Goal: Information Seeking & Learning: Learn about a topic

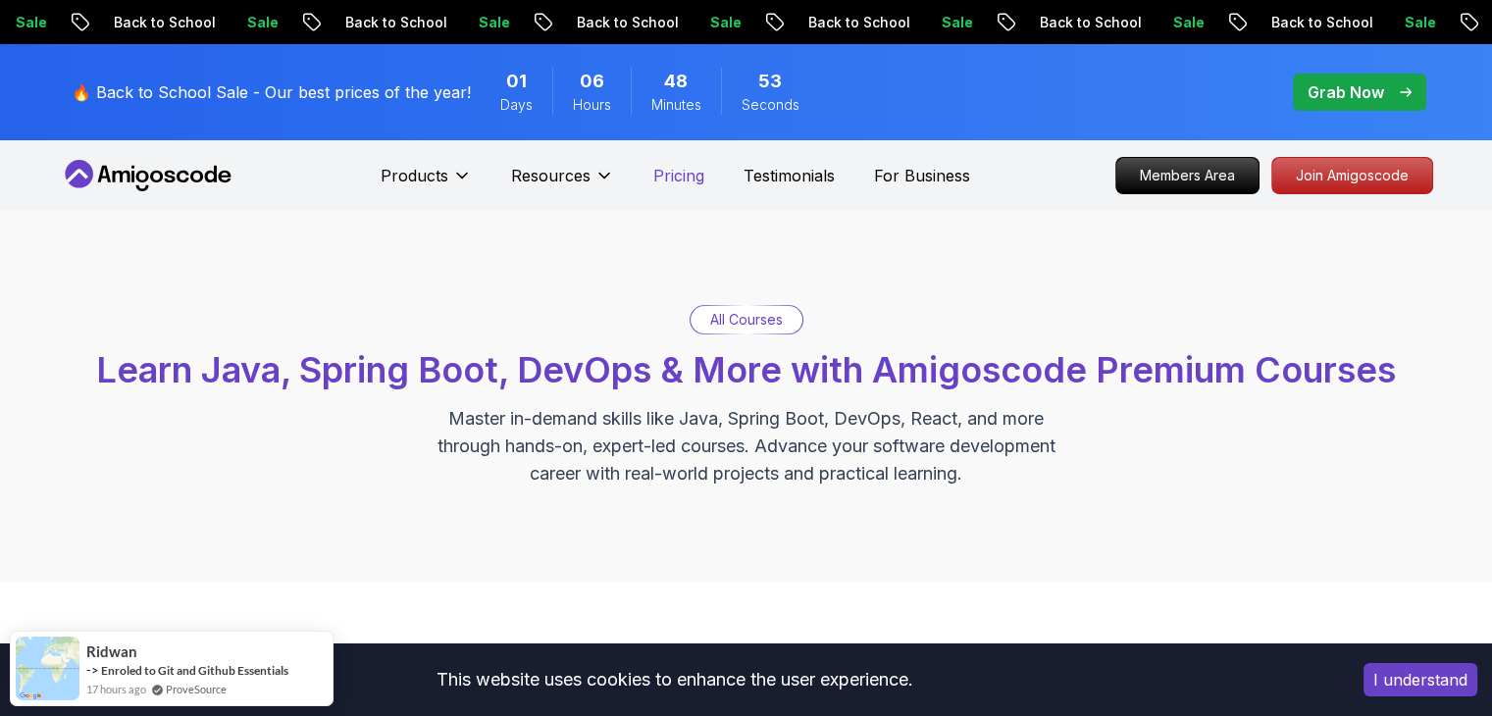
click at [687, 166] on p "Pricing" at bounding box center [678, 176] width 51 height 24
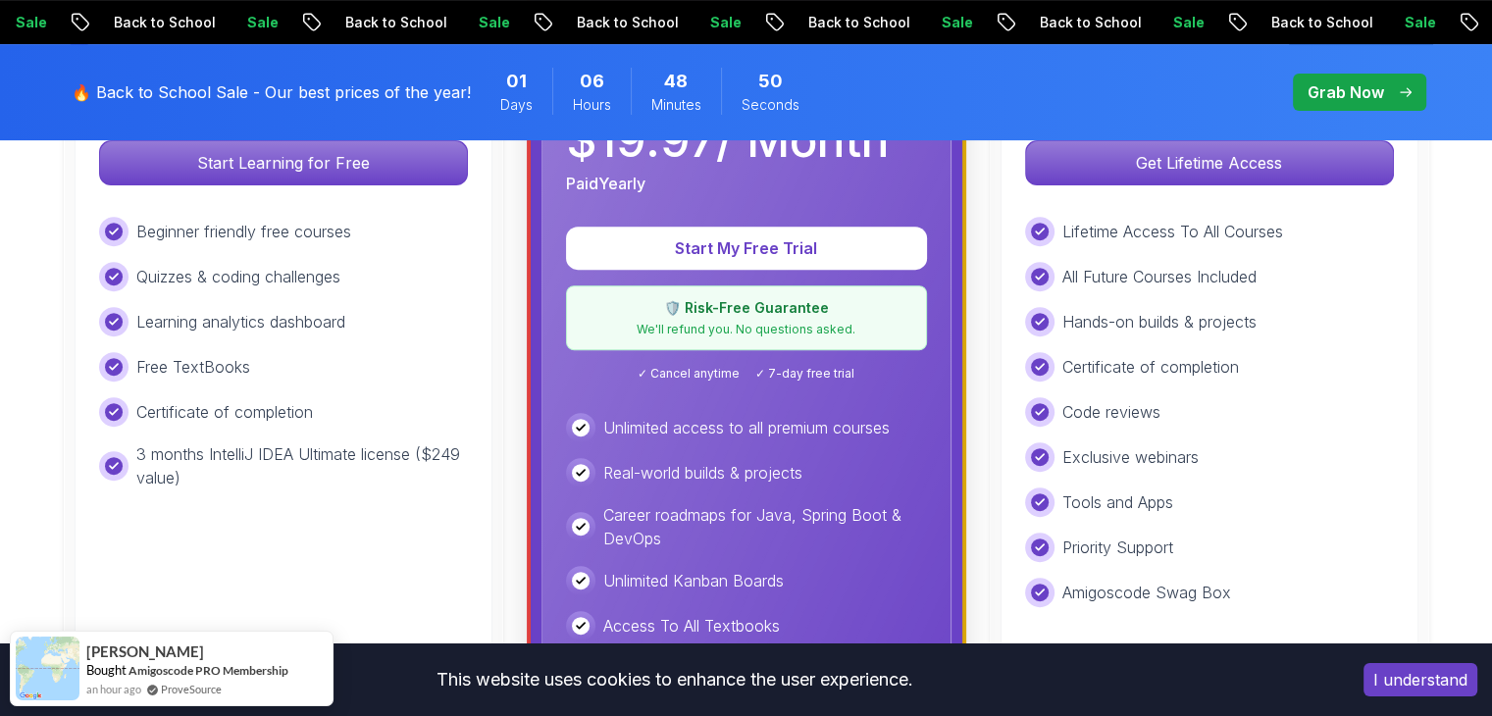
scroll to position [785, 0]
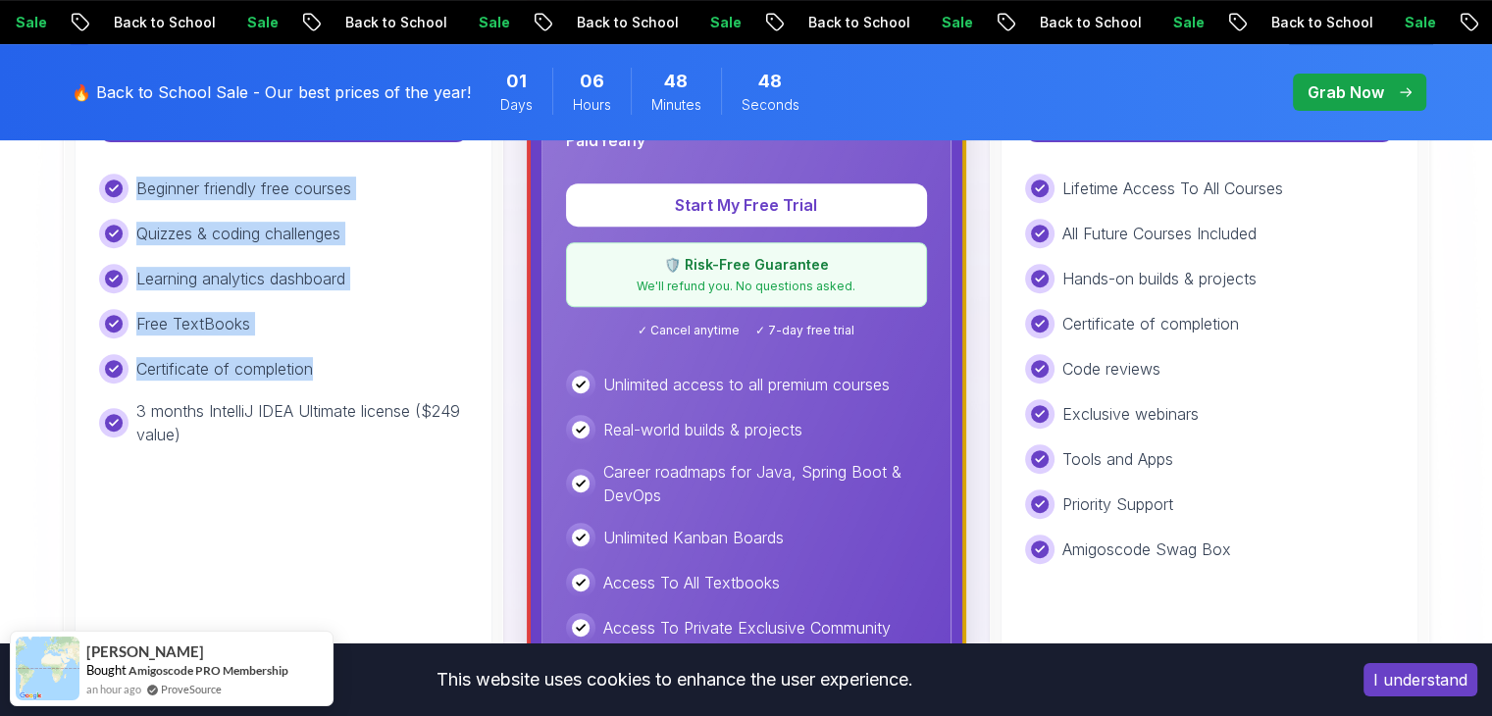
drag, startPoint x: 124, startPoint y: 192, endPoint x: 326, endPoint y: 350, distance: 256.4
click at [326, 350] on div "Beginner friendly free courses Quizzes & coding challenges Learning analytics d…" at bounding box center [283, 310] width 369 height 273
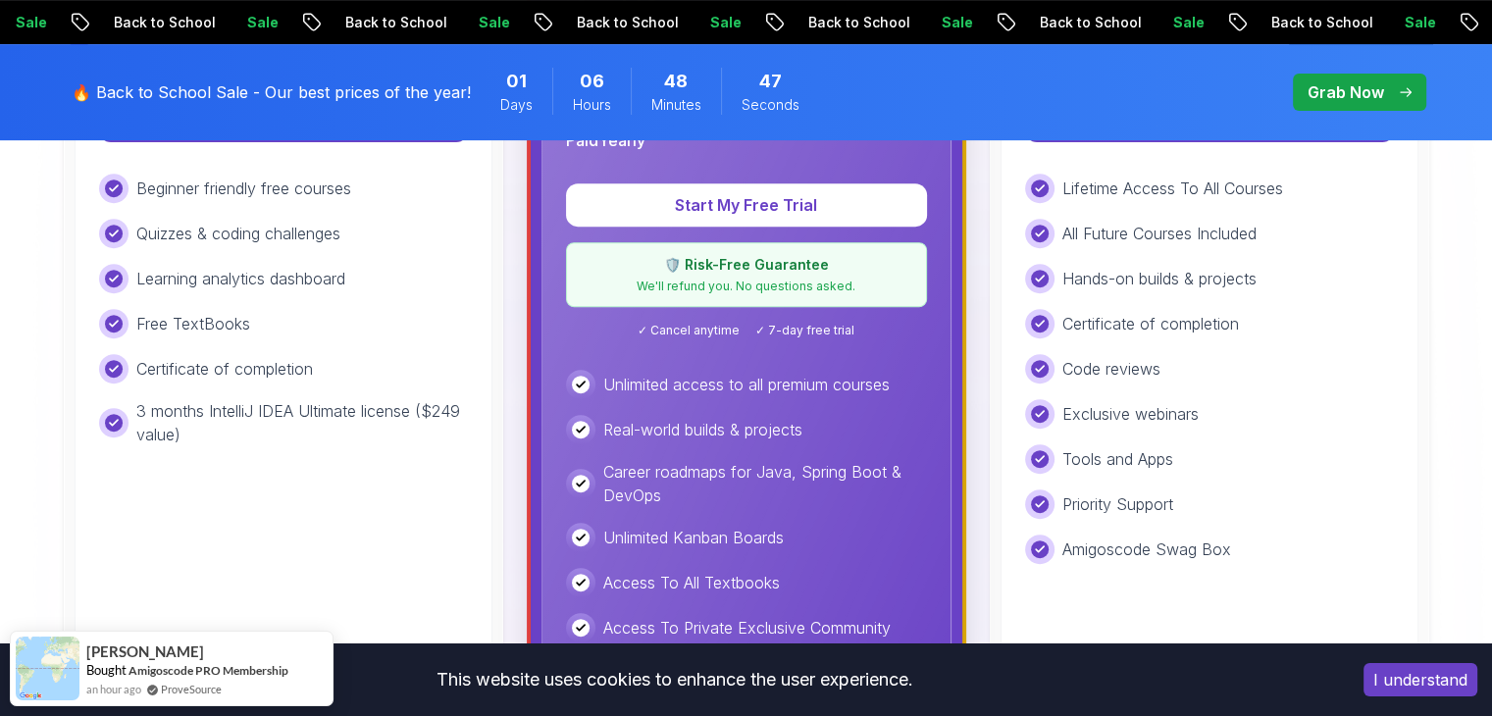
scroll to position [0, 0]
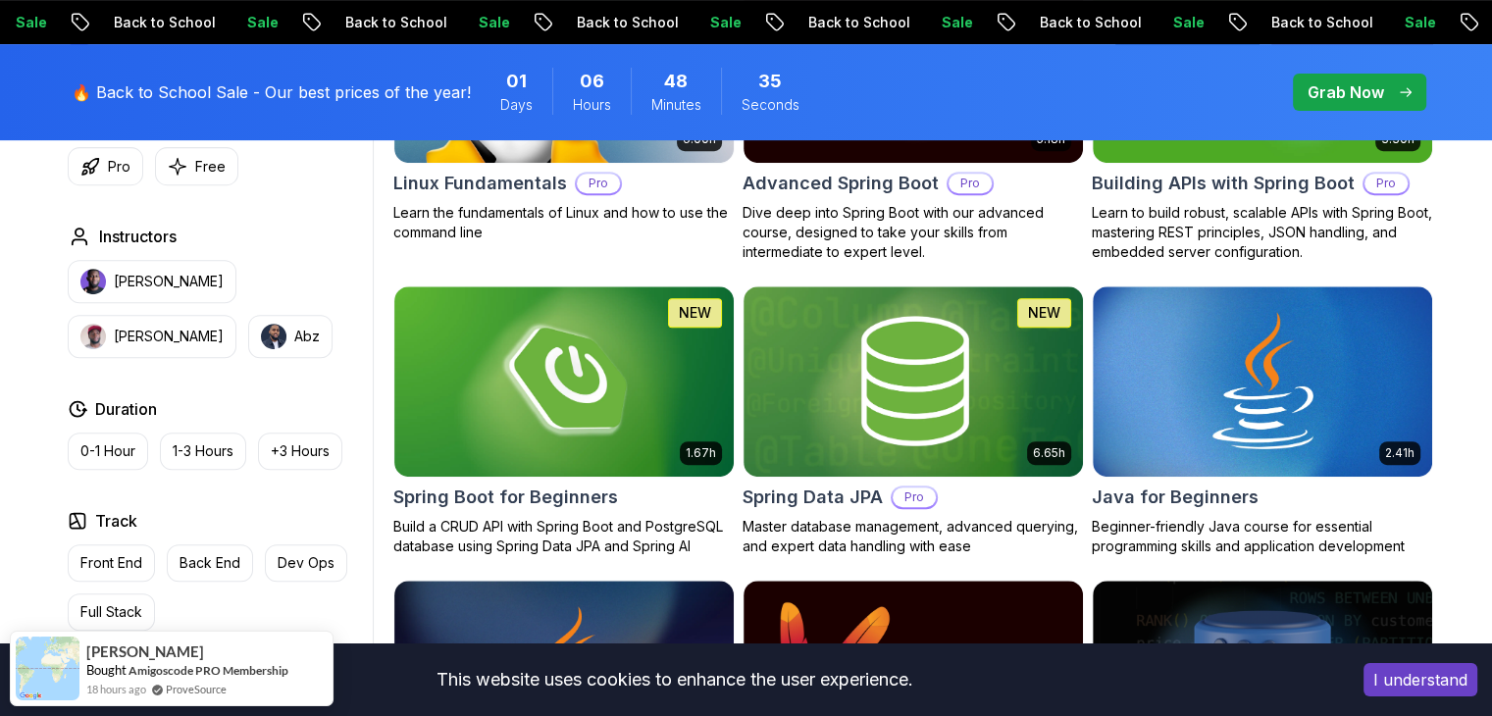
scroll to position [392, 0]
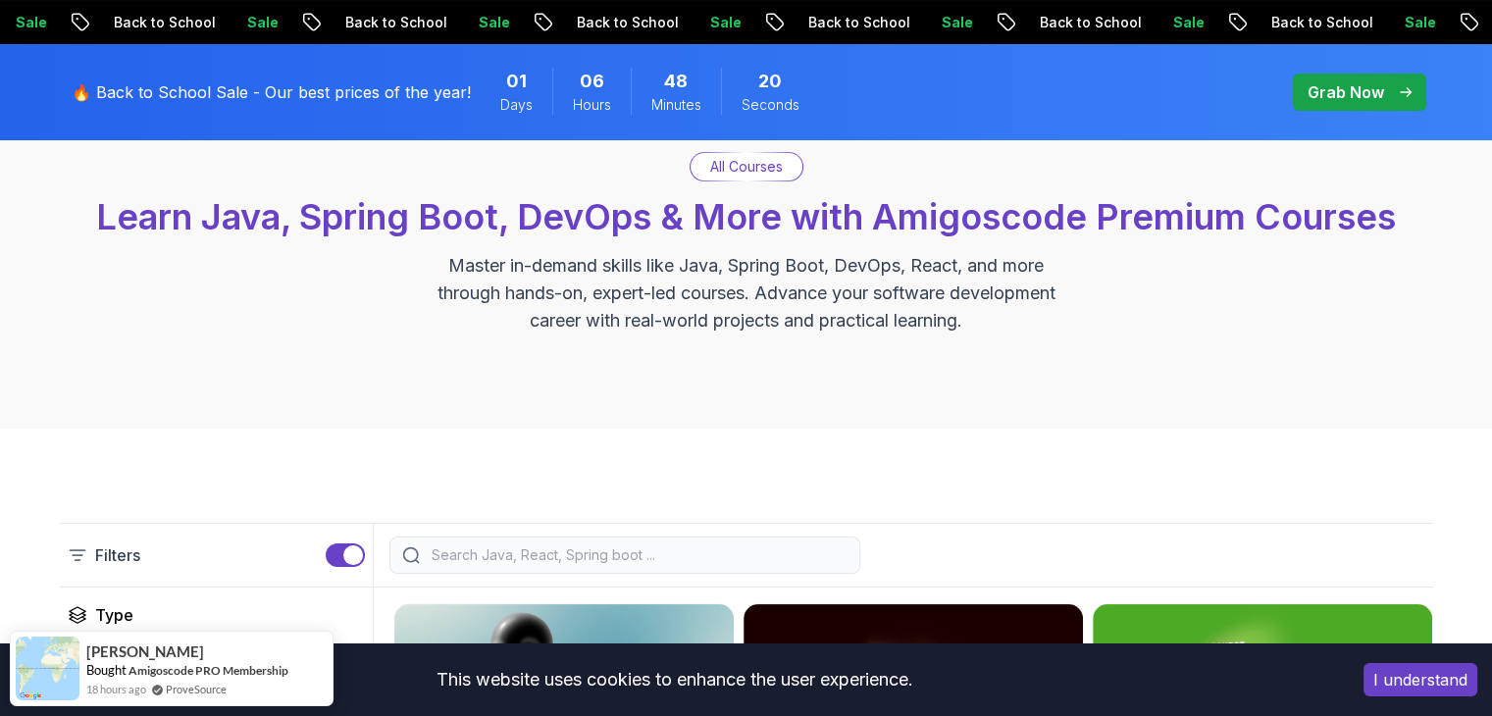
scroll to position [81, 0]
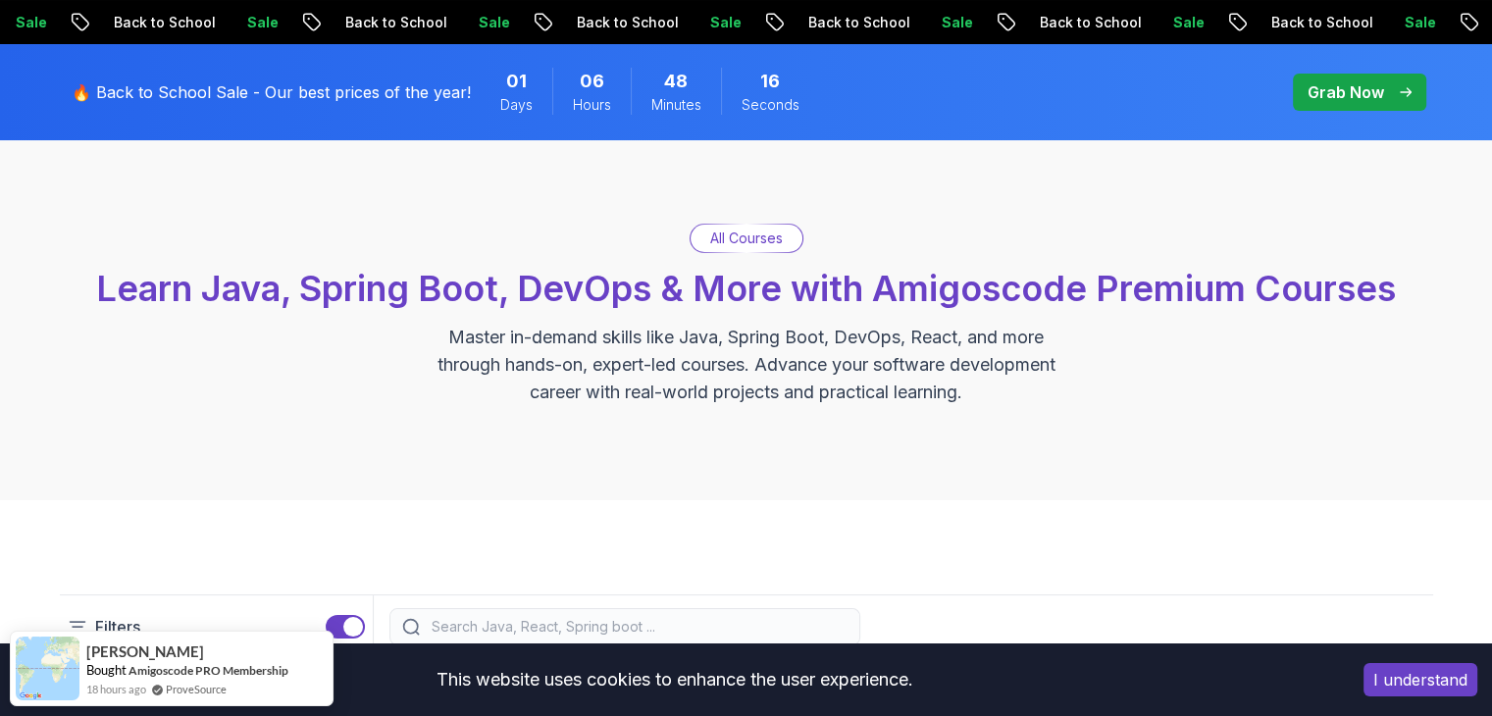
click at [751, 233] on p "All Courses" at bounding box center [746, 239] width 73 height 20
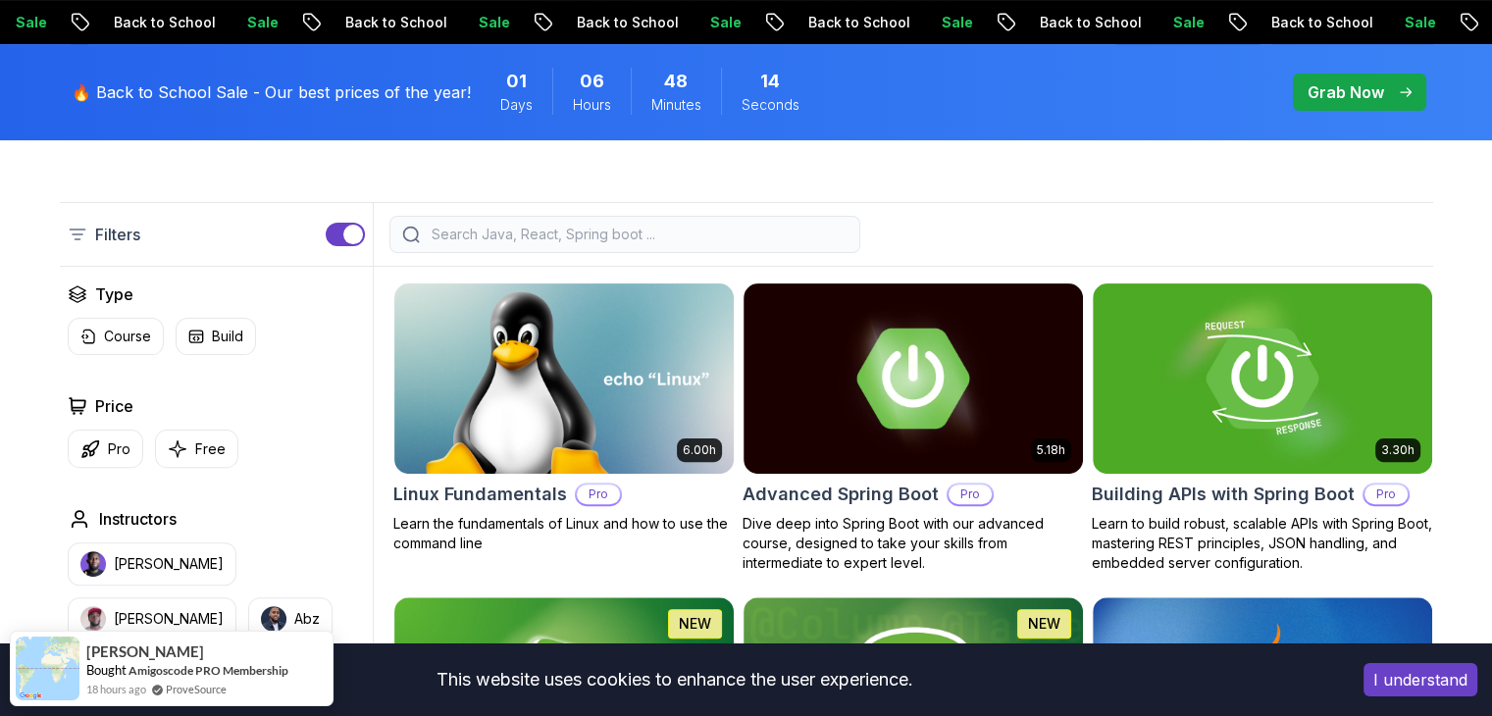
scroll to position [866, 0]
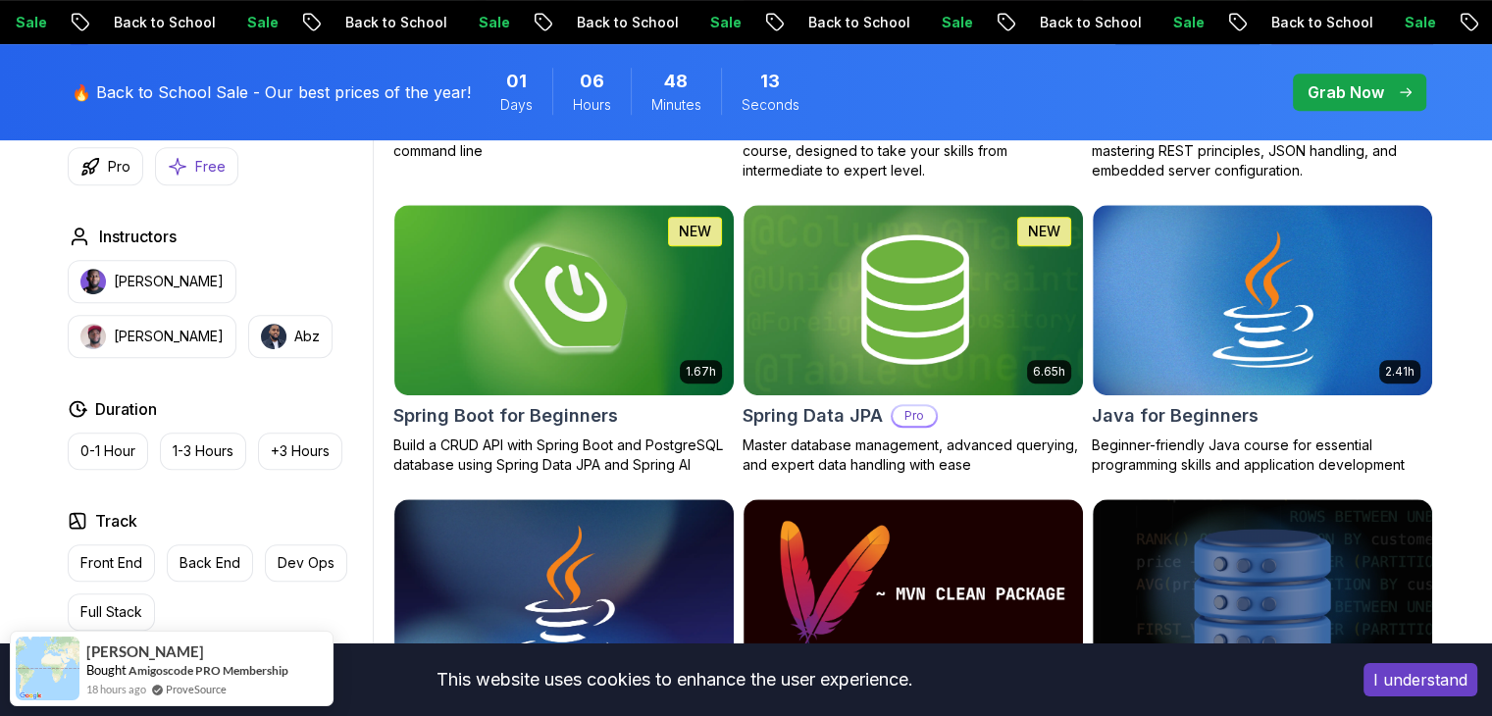
click at [208, 160] on p "Free" at bounding box center [210, 167] width 30 height 20
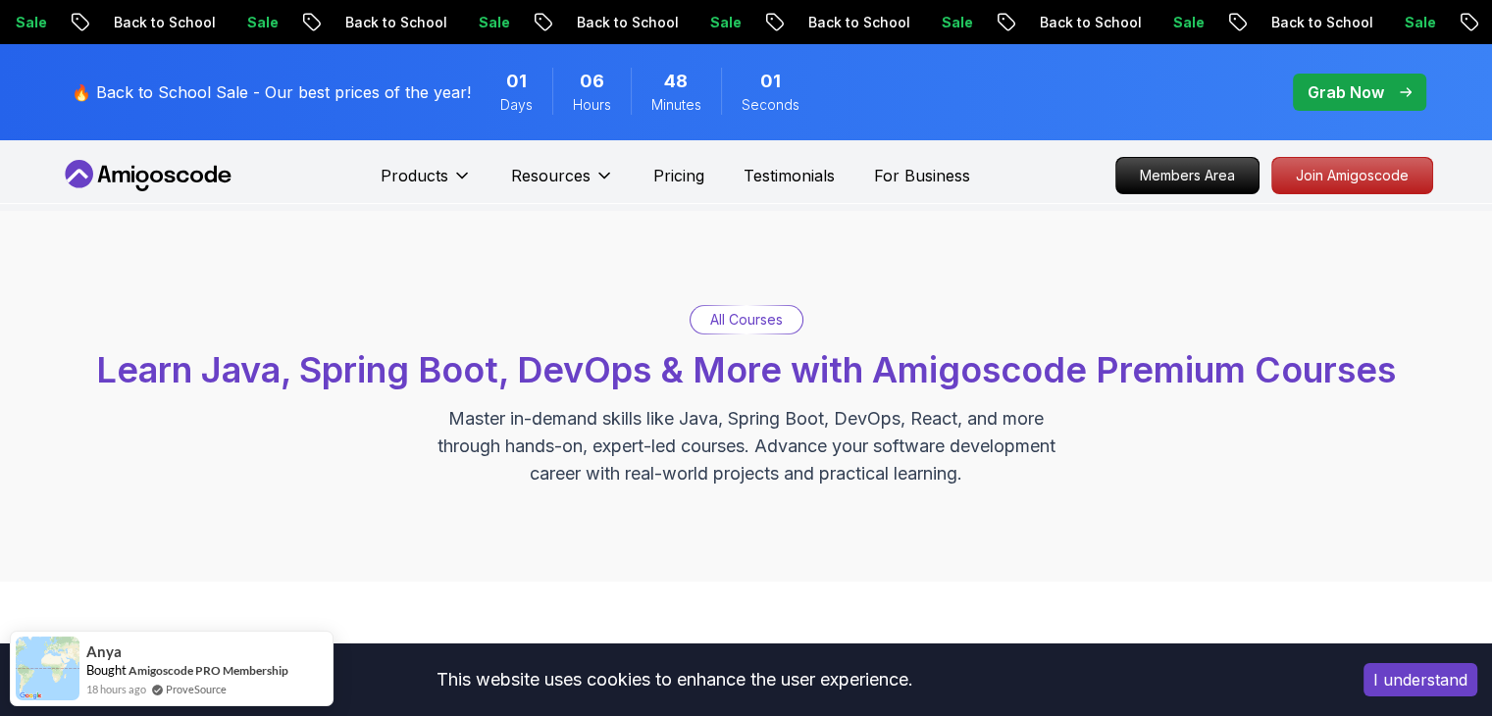
click at [706, 176] on div "Products Resources Resources Team Meet our awesome team members Blog The latest…" at bounding box center [675, 175] width 589 height 39
click at [671, 179] on p "Pricing" at bounding box center [678, 176] width 51 height 24
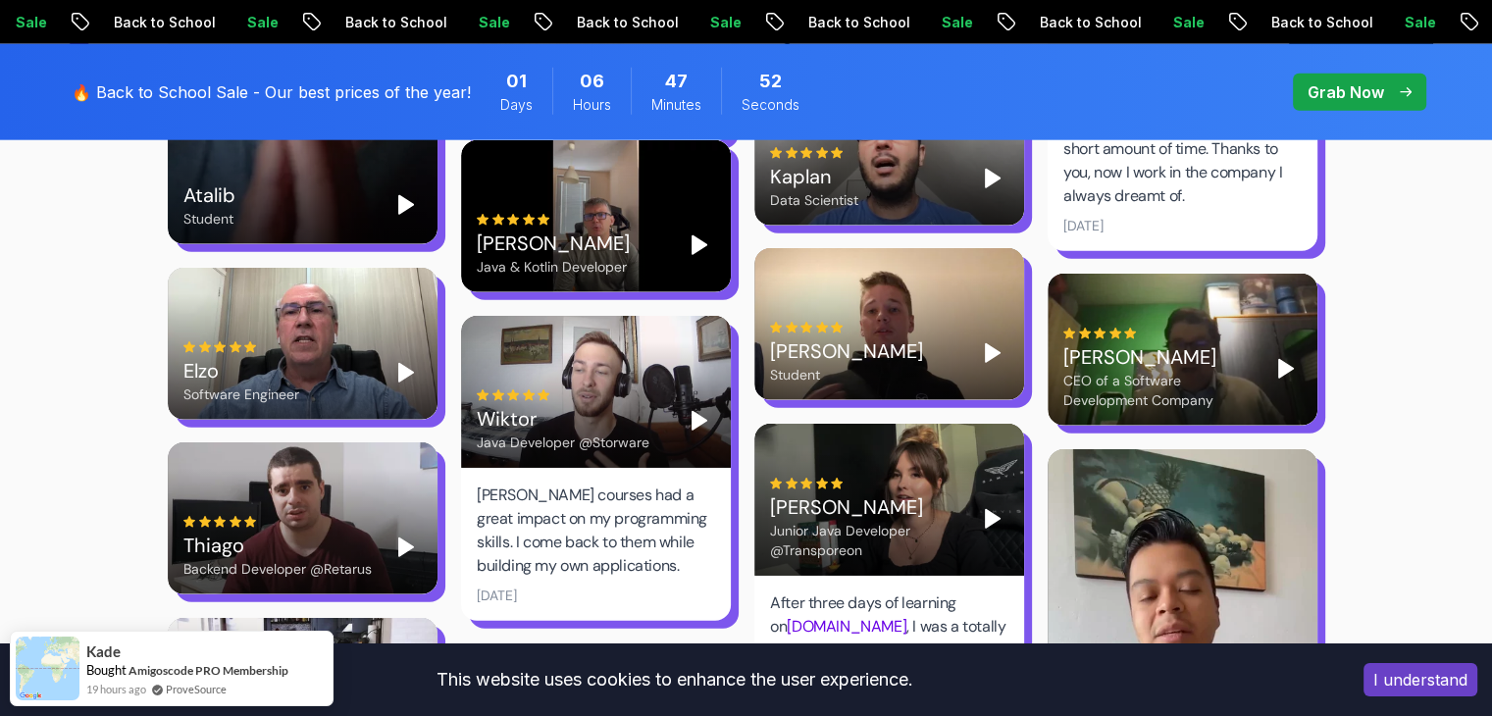
scroll to position [5100, 0]
